Goal: Contribute content

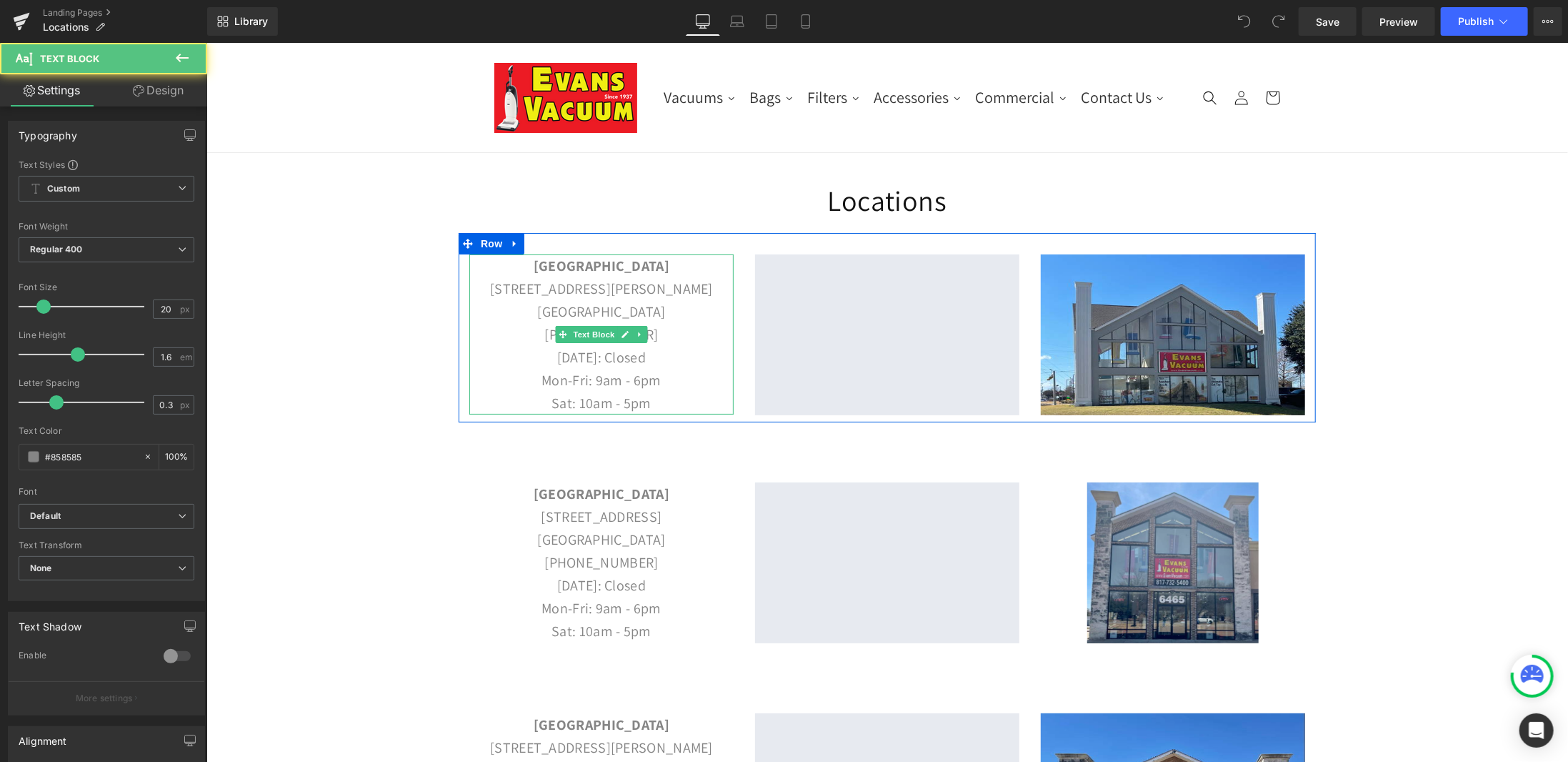
drag, startPoint x: 670, startPoint y: 357, endPoint x: 516, endPoint y: 351, distance: 154.1
click at [516, 351] on p "[DATE]: Closed" at bounding box center [601, 357] width 264 height 23
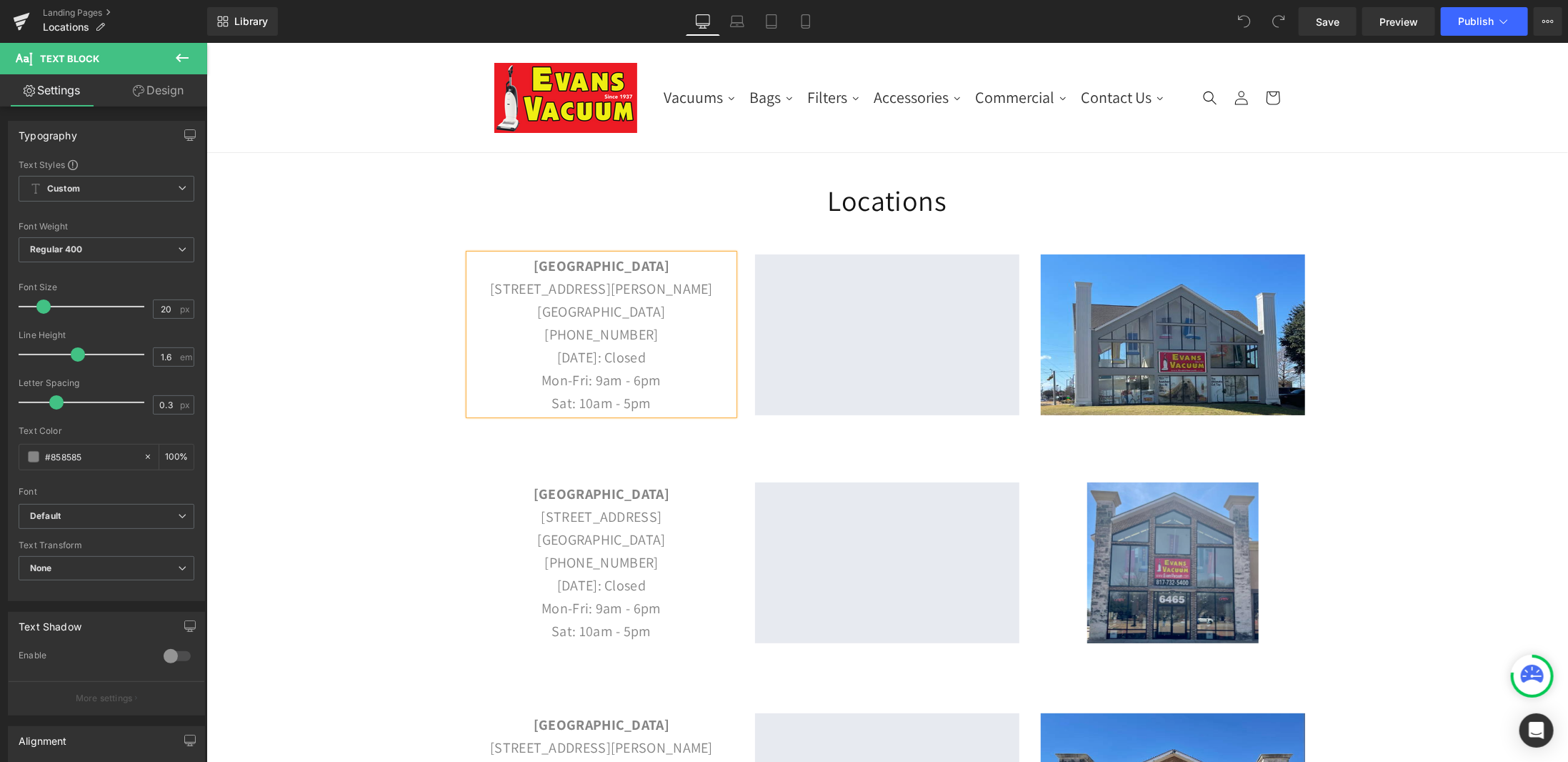
click at [627, 350] on p "[DATE]: Closed" at bounding box center [601, 357] width 264 height 23
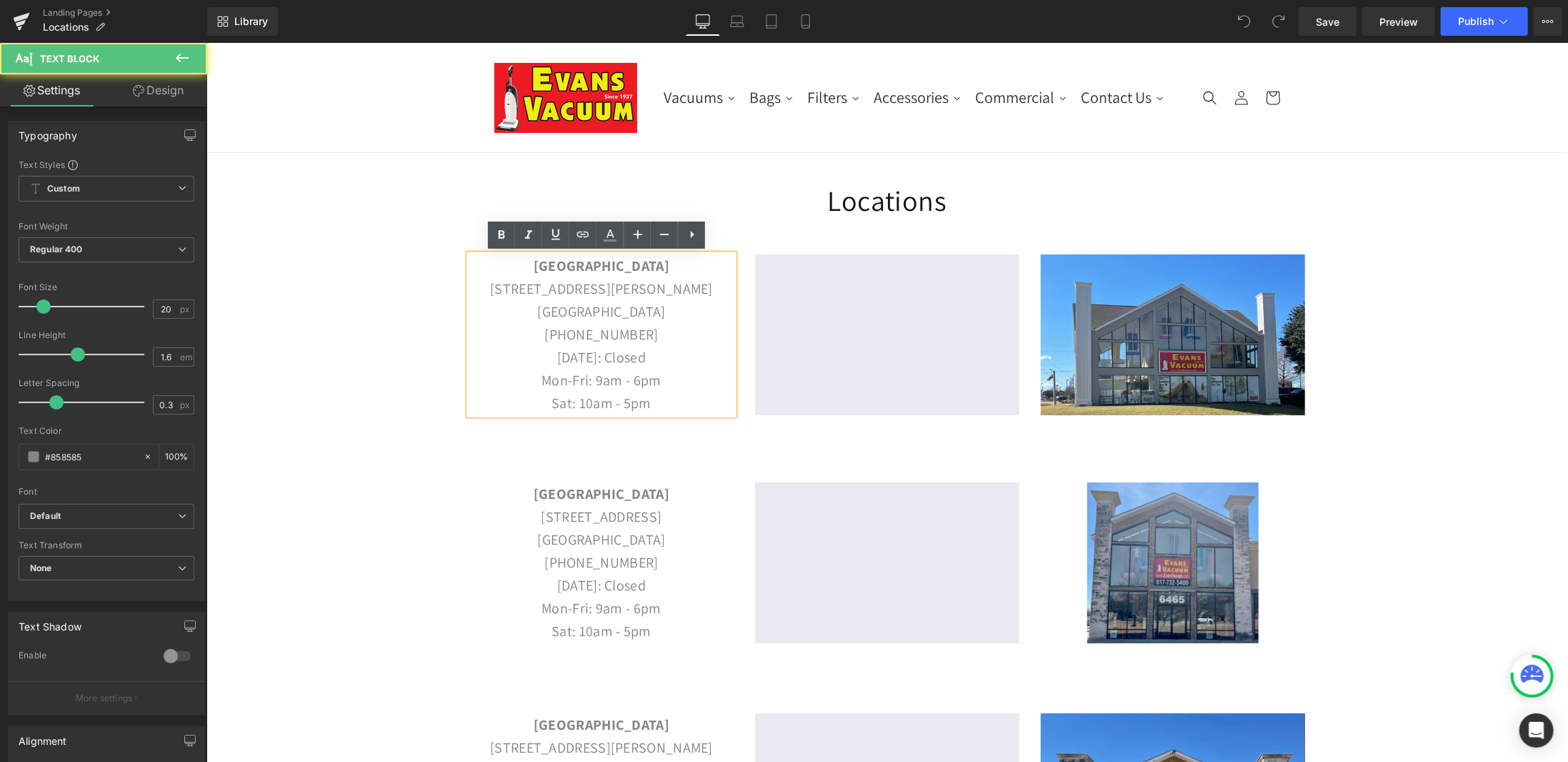
click at [649, 358] on p "[DATE]: Closed" at bounding box center [601, 357] width 264 height 23
drag, startPoint x: 674, startPoint y: 358, endPoint x: 568, endPoint y: 355, distance: 106.0
click at [568, 355] on p "[DATE]: Closed" at bounding box center [601, 357] width 264 height 23
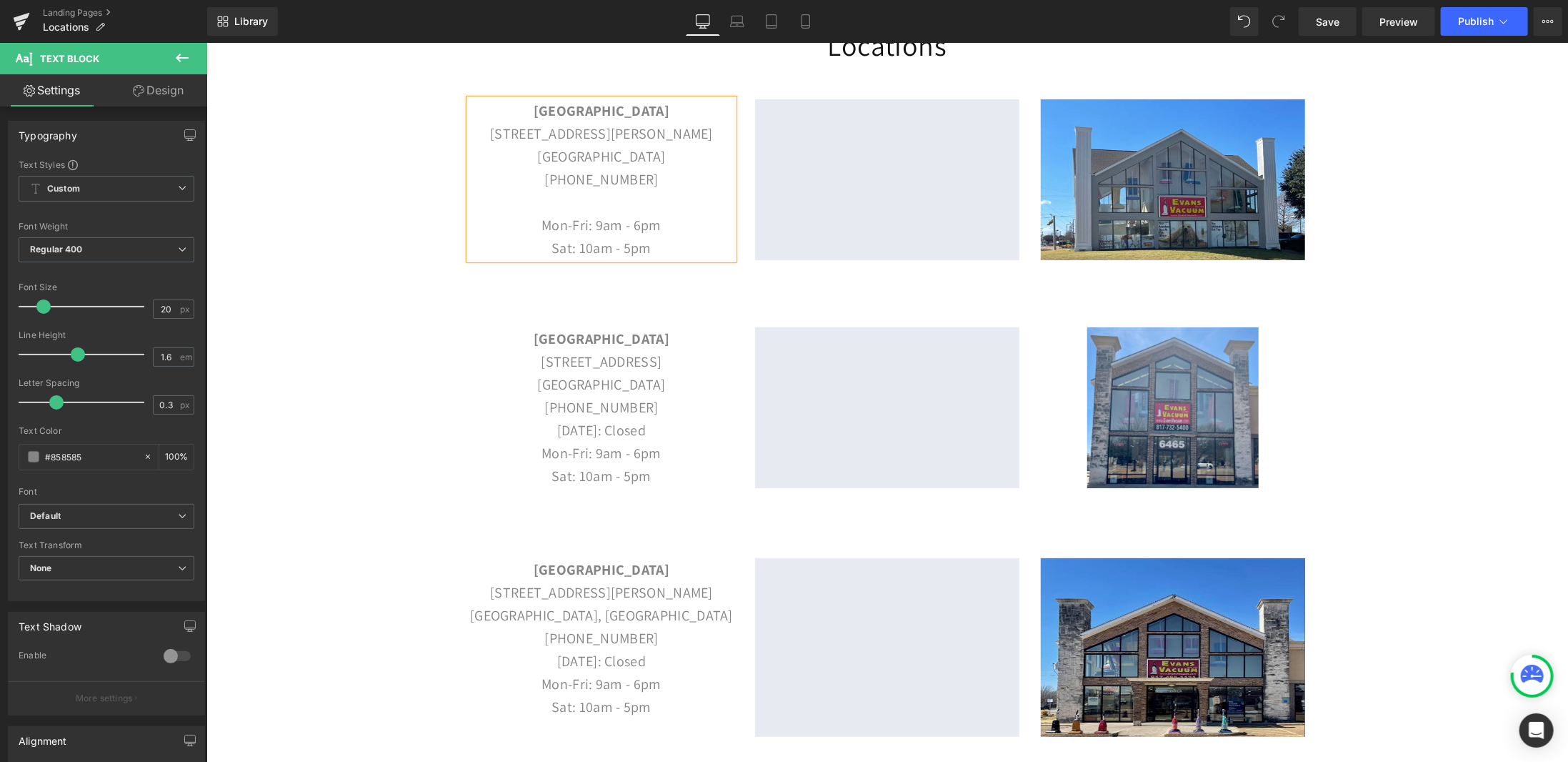
scroll to position [214, 0]
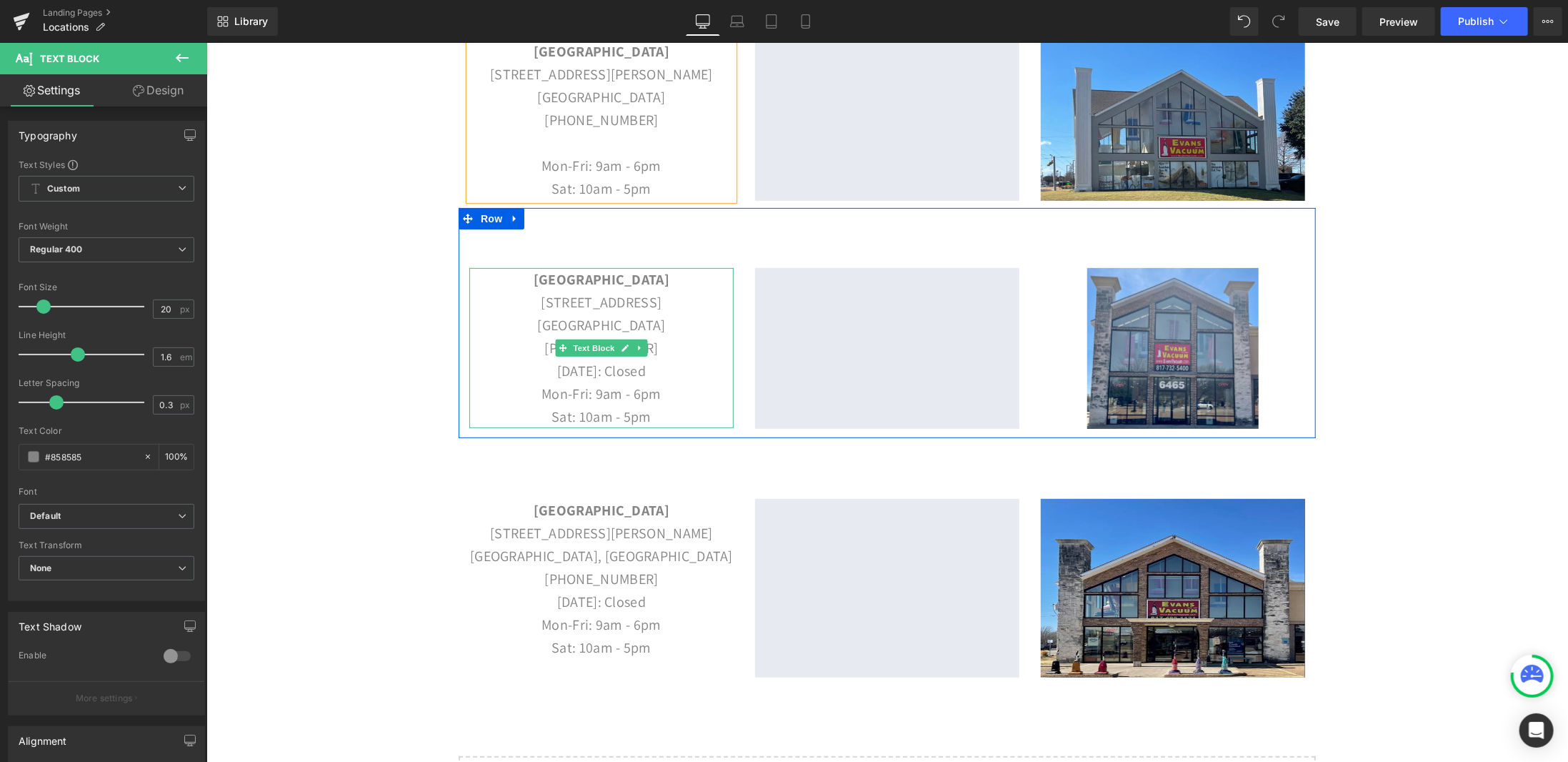
click at [673, 372] on p "[DATE]: Closed" at bounding box center [601, 370] width 264 height 23
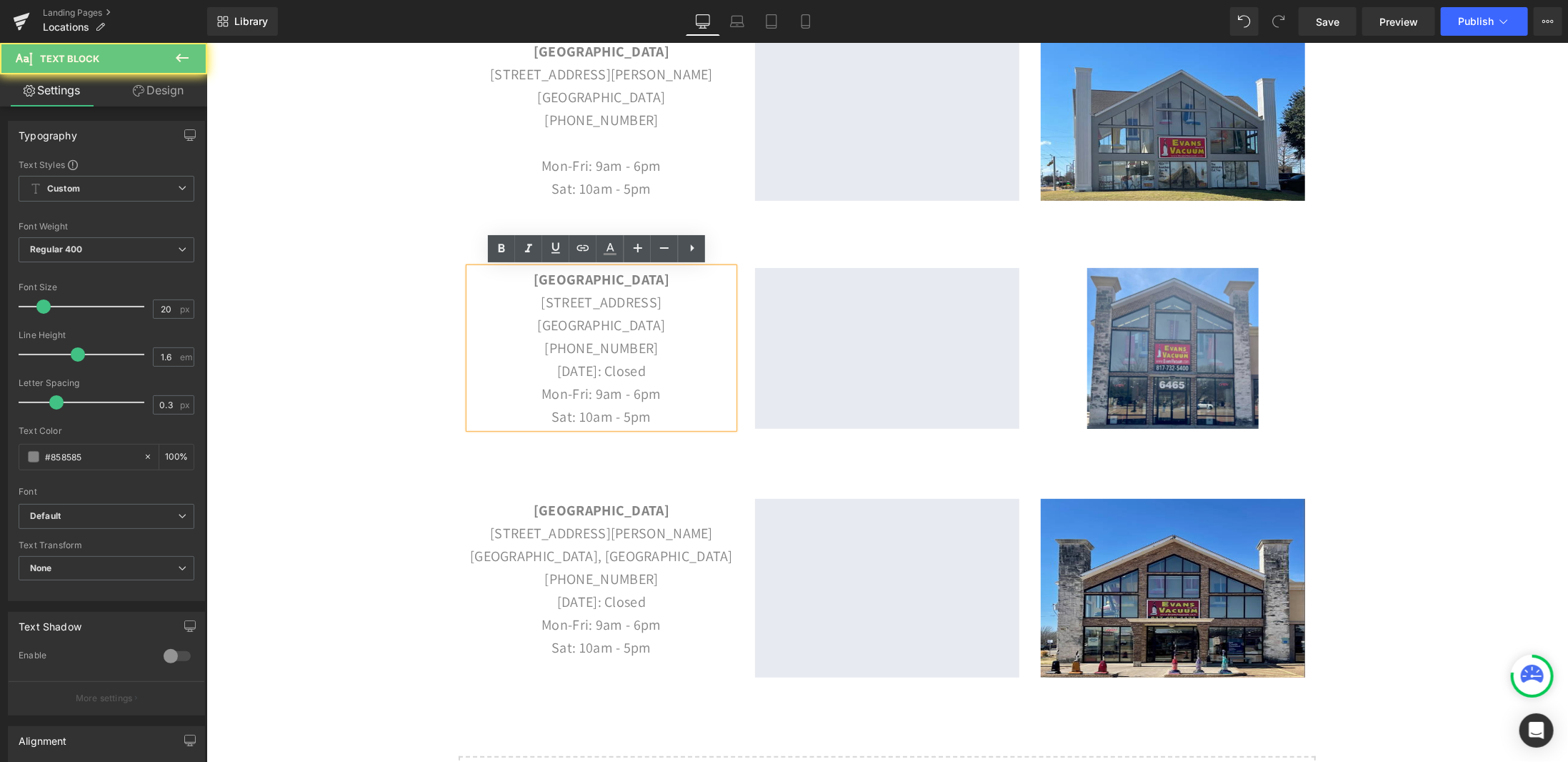
click at [669, 372] on p "[DATE]: Closed" at bounding box center [601, 370] width 264 height 23
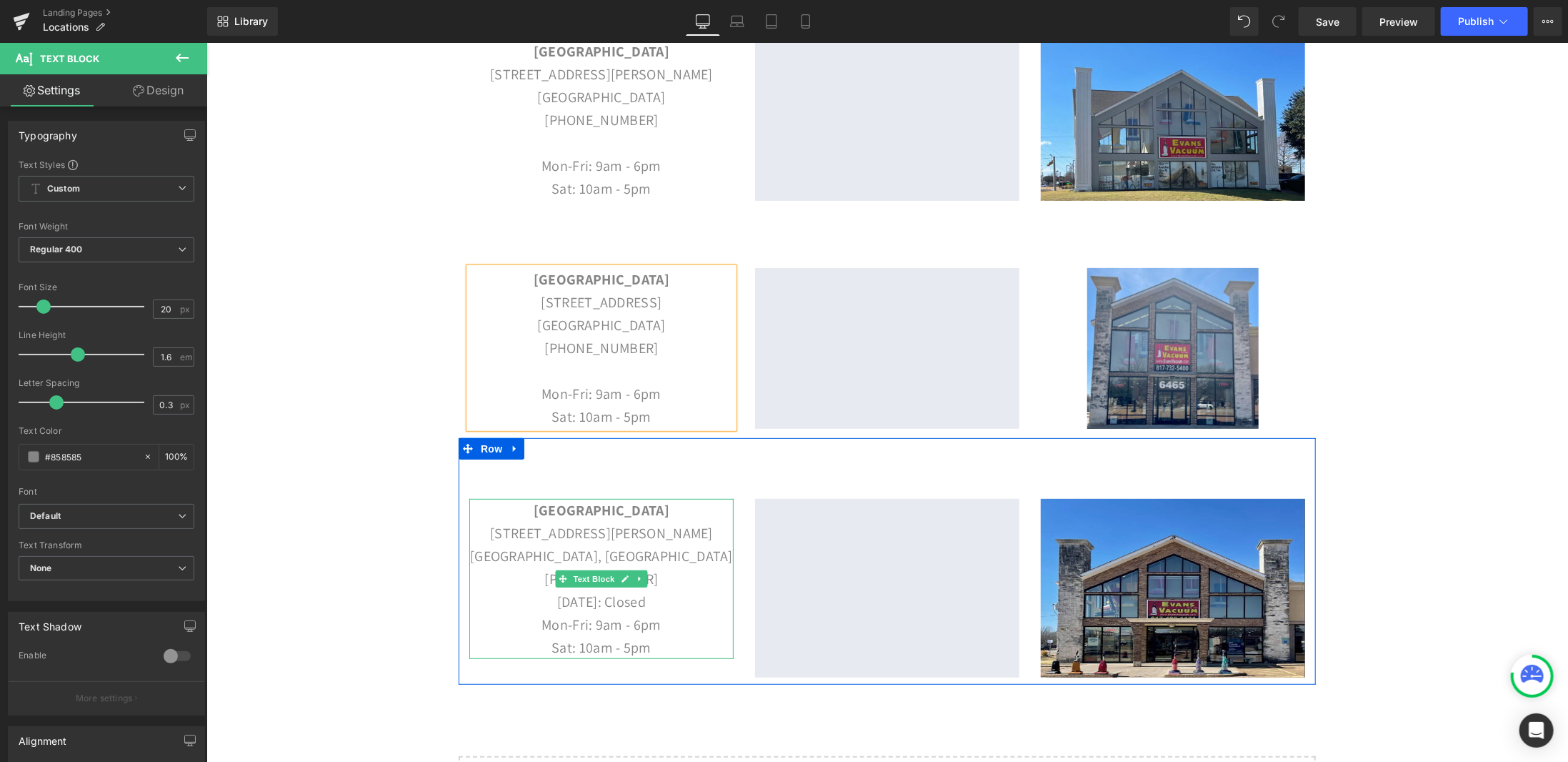
click at [673, 609] on p "[DATE]: Closed" at bounding box center [601, 601] width 264 height 23
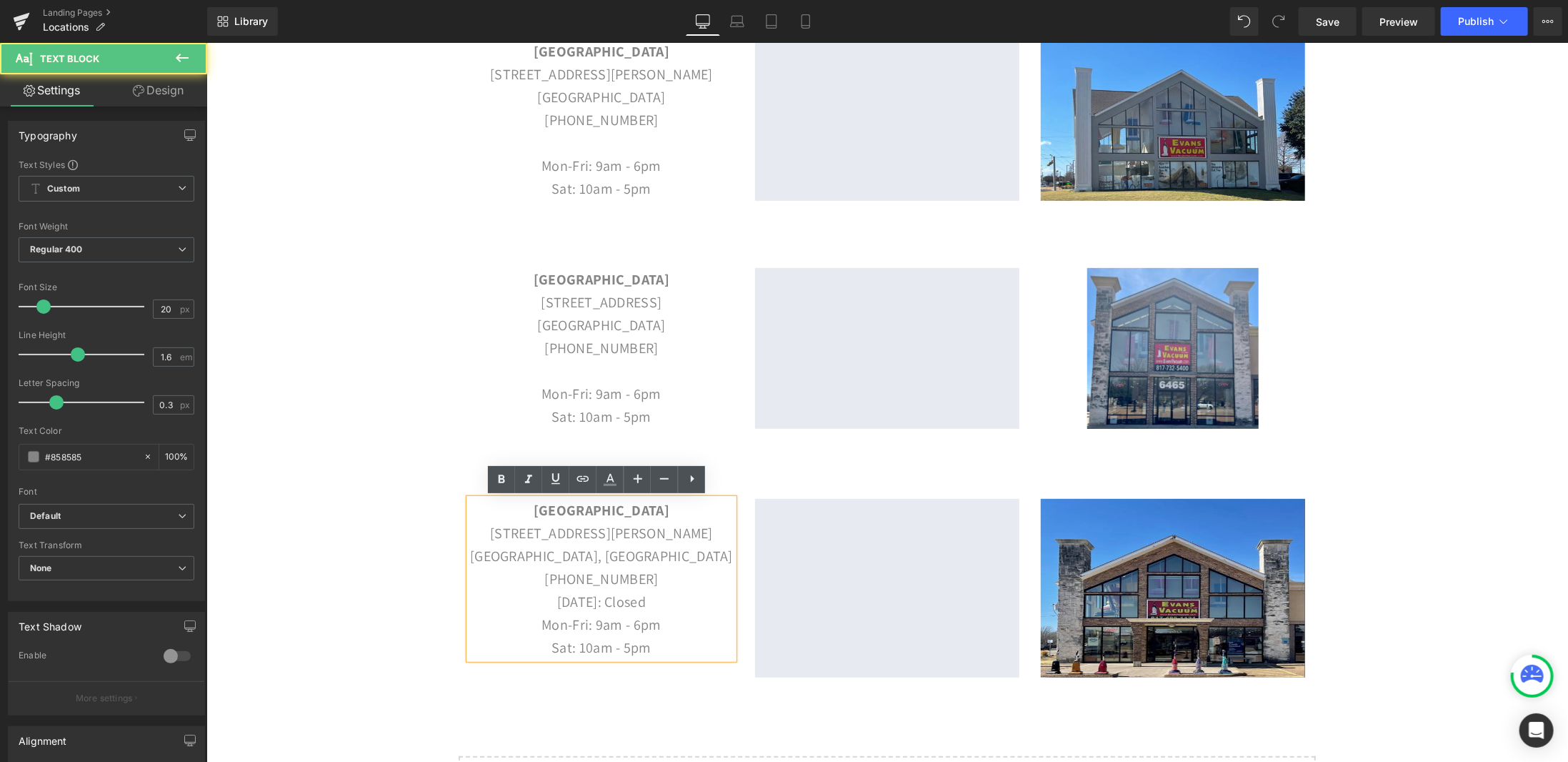
click at [673, 602] on p "[DATE]: Closed" at bounding box center [601, 601] width 264 height 23
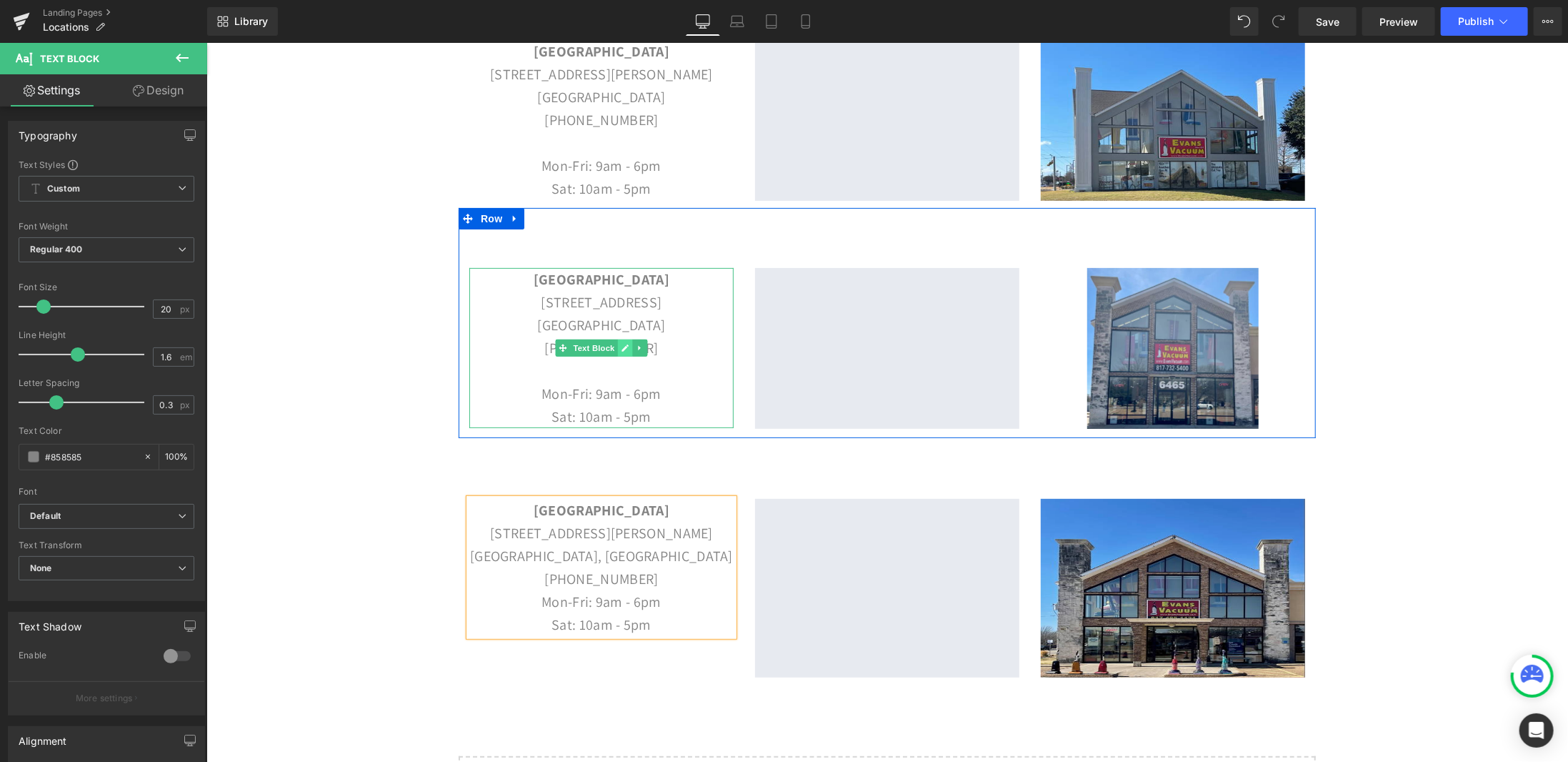
click at [623, 355] on link at bounding box center [625, 347] width 15 height 17
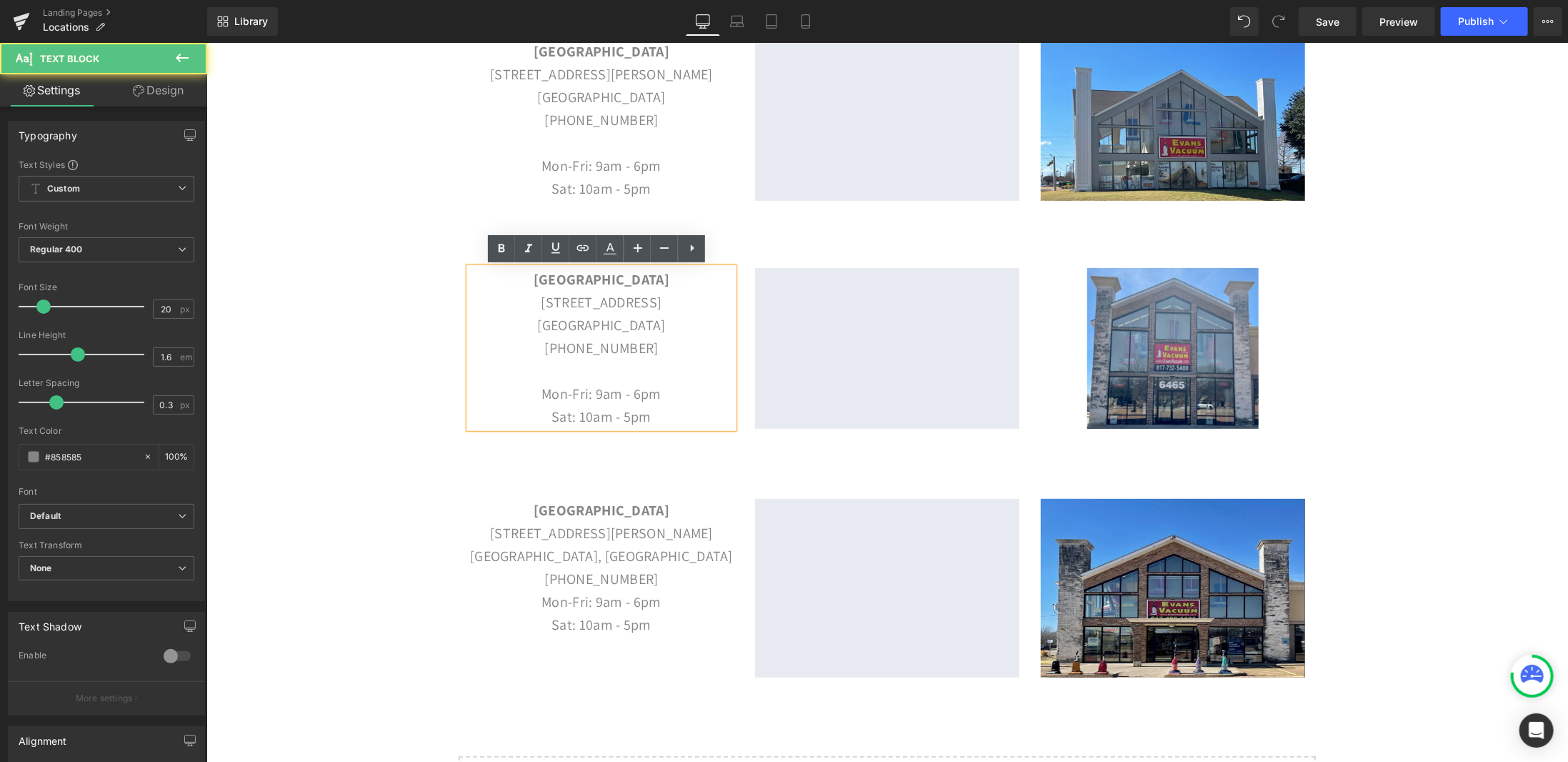
click at [617, 372] on p at bounding box center [601, 370] width 264 height 23
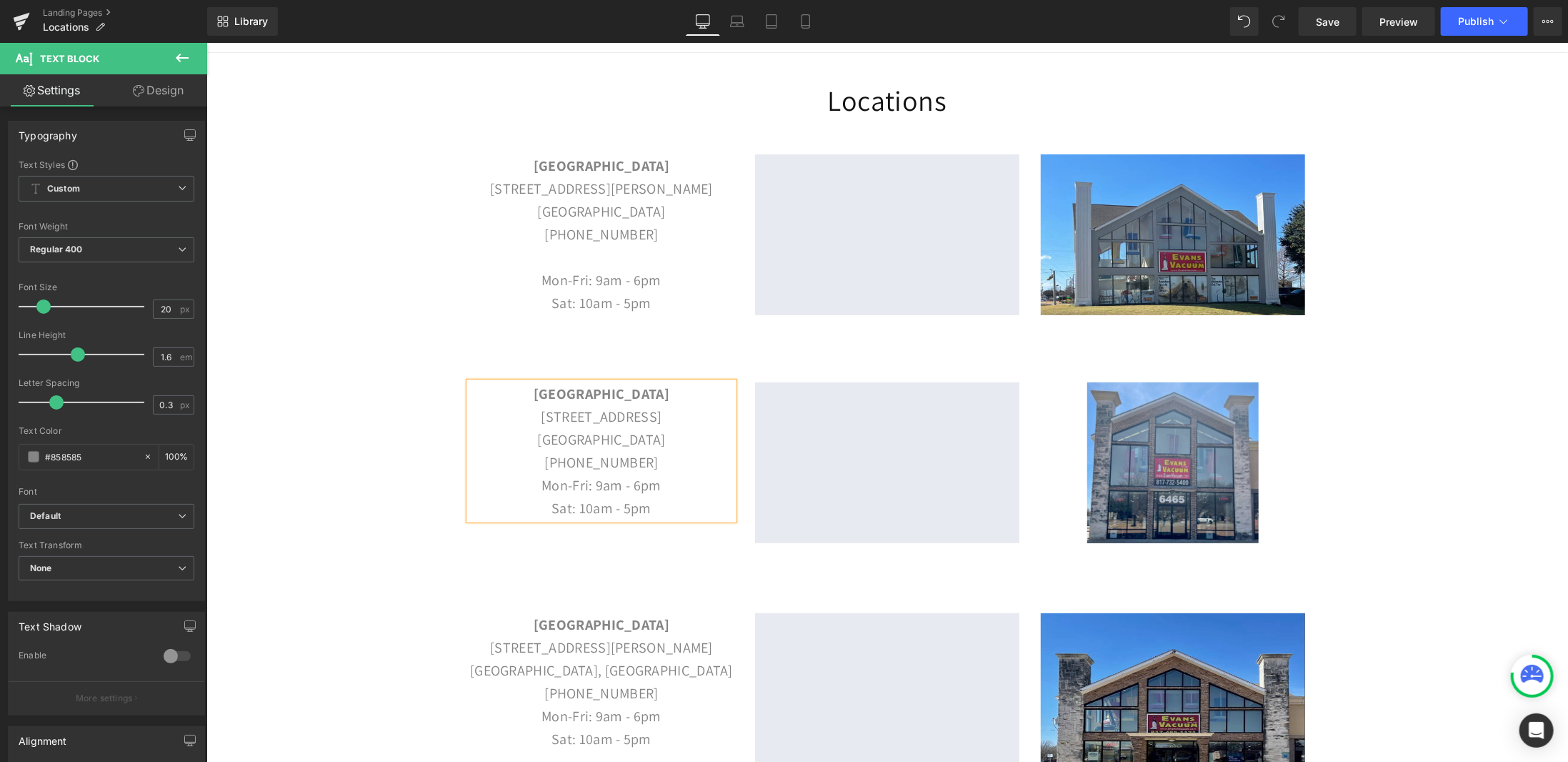
scroll to position [71, 0]
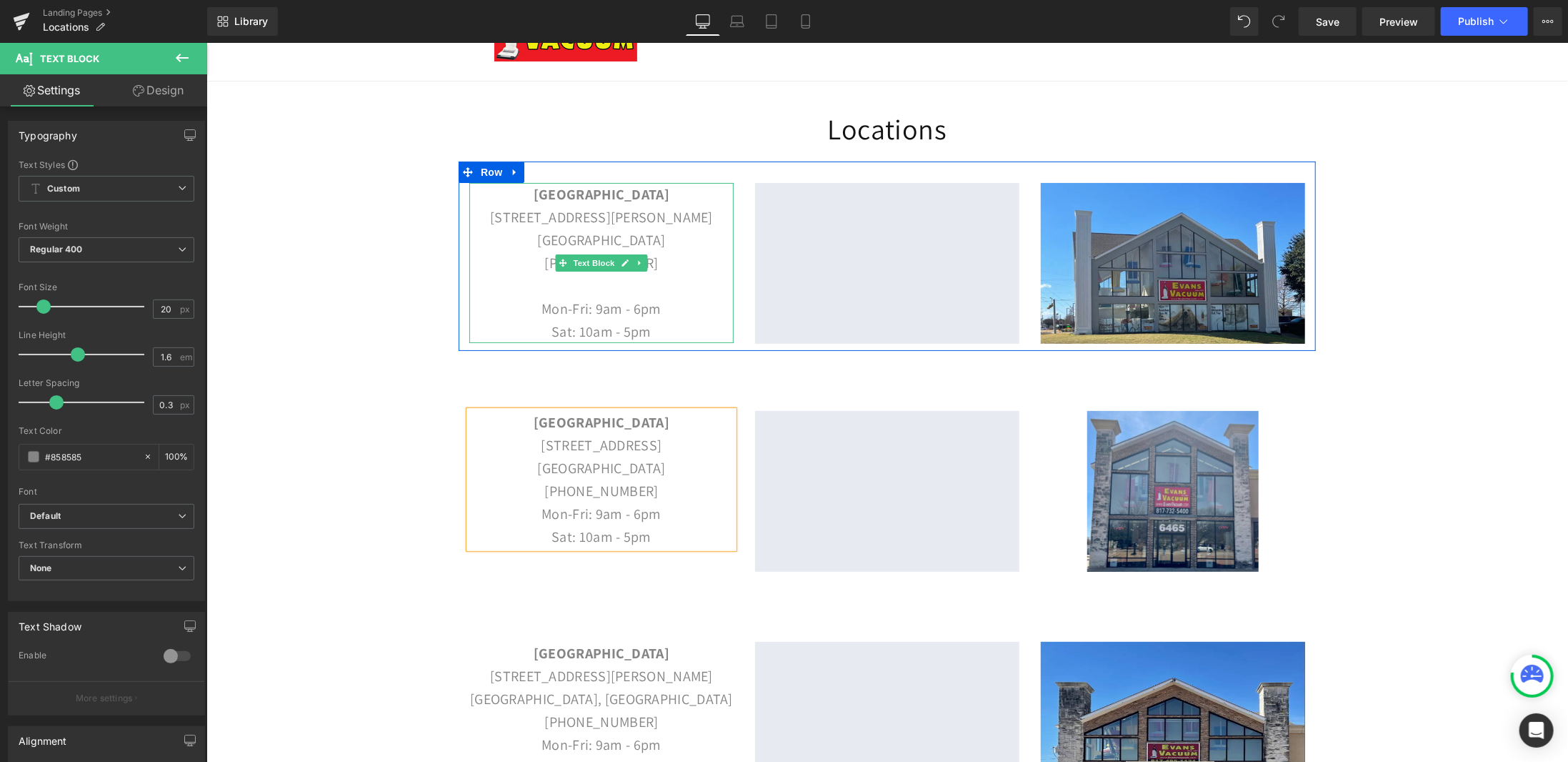
click at [587, 294] on p at bounding box center [601, 285] width 264 height 23
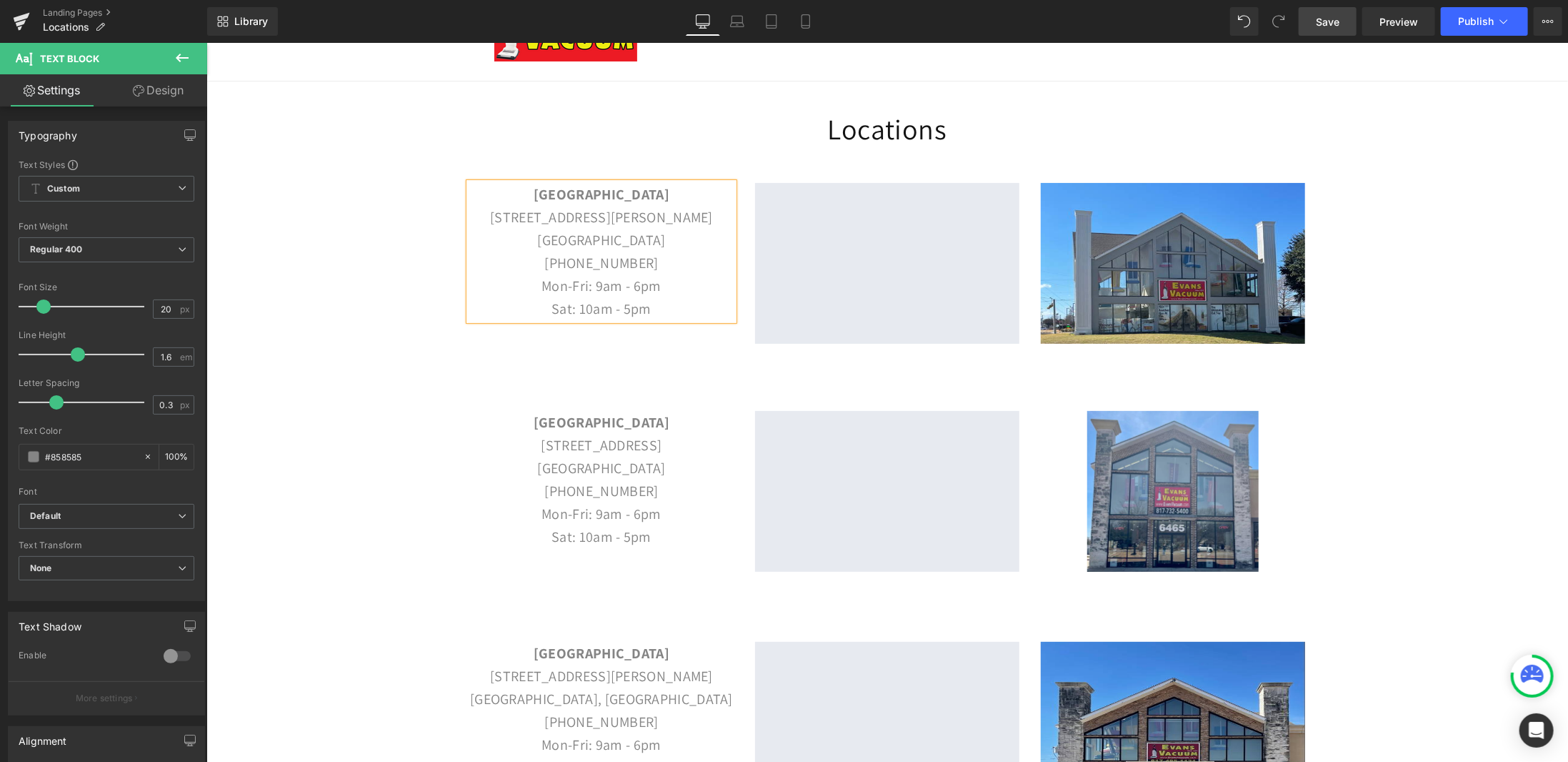
click at [1344, 34] on link "Save" at bounding box center [1328, 21] width 58 height 29
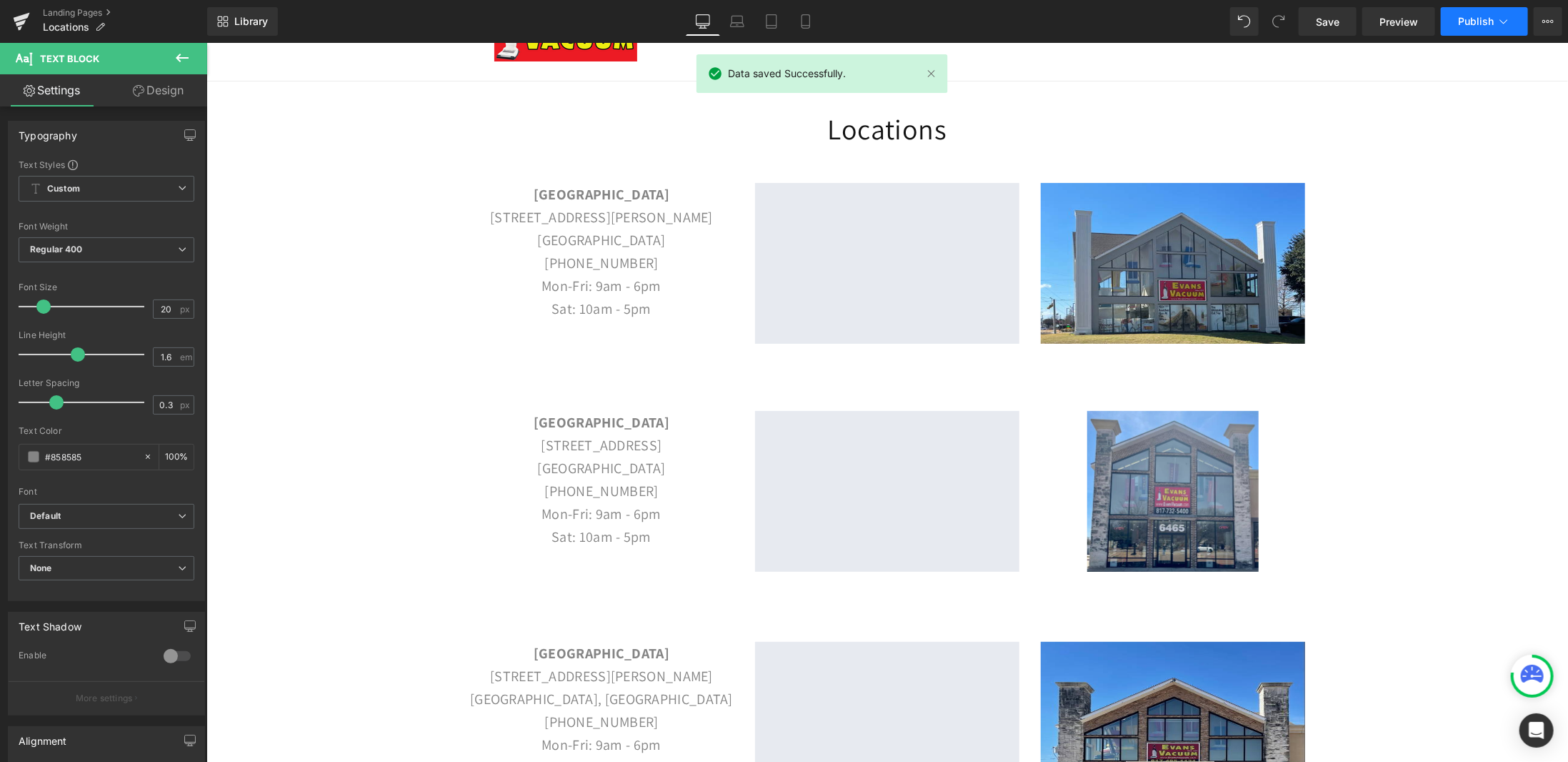
click at [1518, 28] on button "Publish" at bounding box center [1484, 21] width 87 height 29
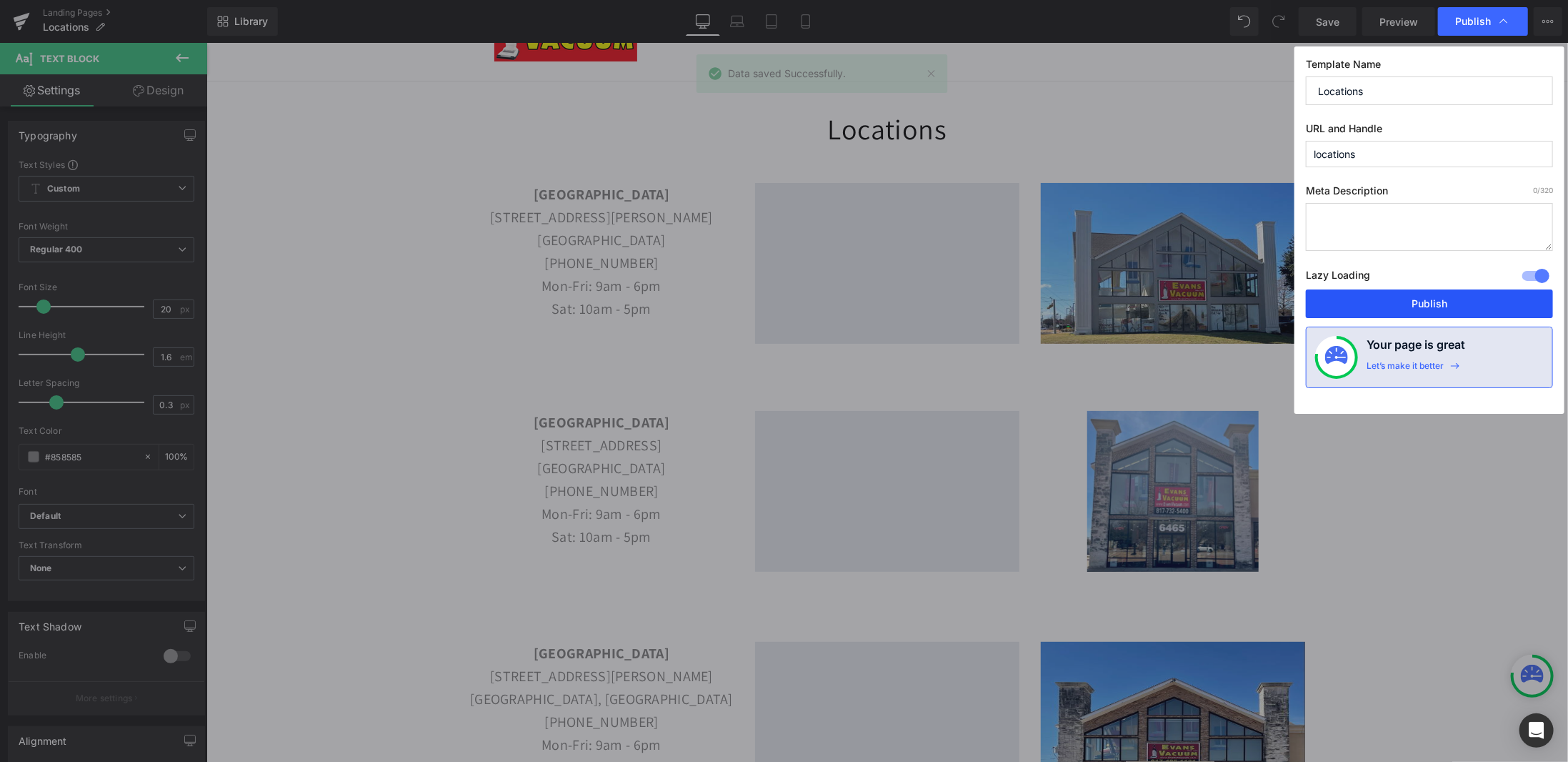
click at [1436, 310] on button "Publish" at bounding box center [1428, 303] width 247 height 29
